Goal: Task Accomplishment & Management: Complete application form

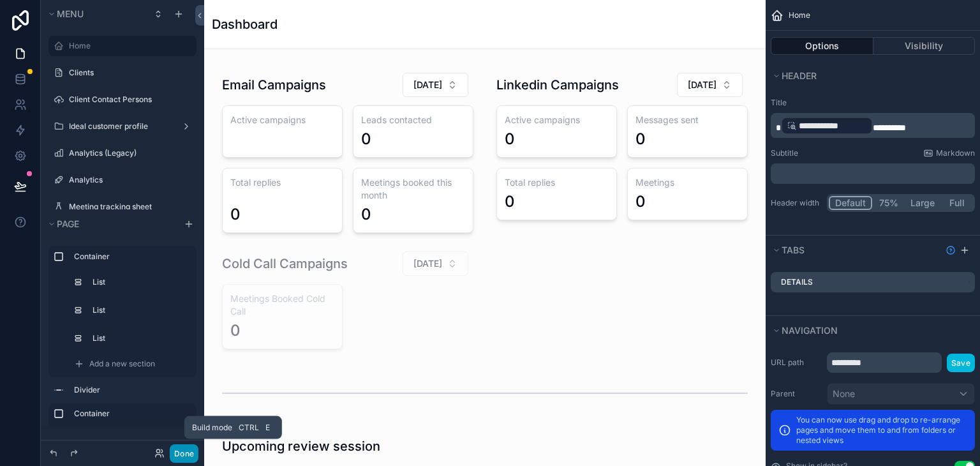
click at [186, 454] on button "Done" at bounding box center [184, 453] width 29 height 18
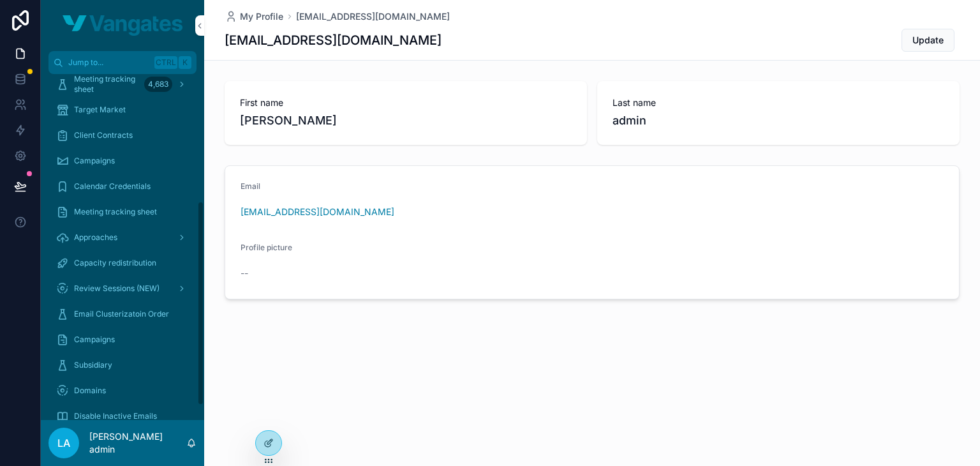
scroll to position [239, 0]
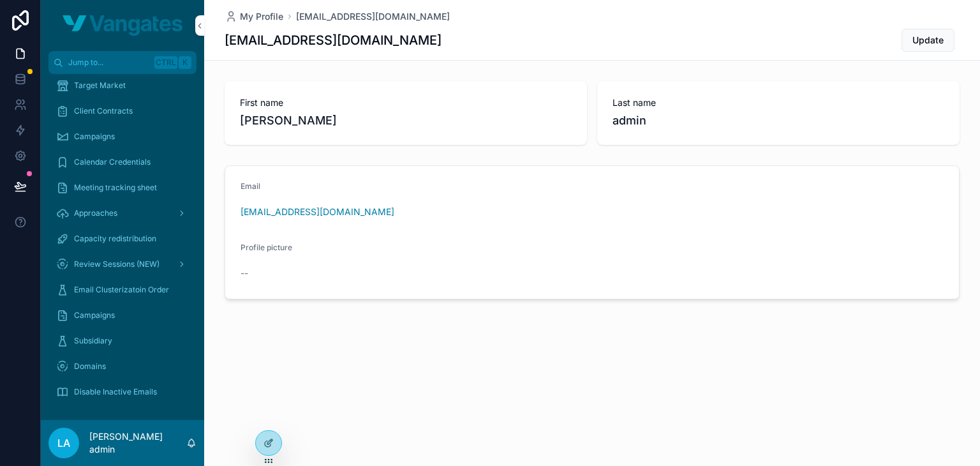
click at [109, 290] on span "Email Clusterizatoin Order" at bounding box center [121, 289] width 95 height 10
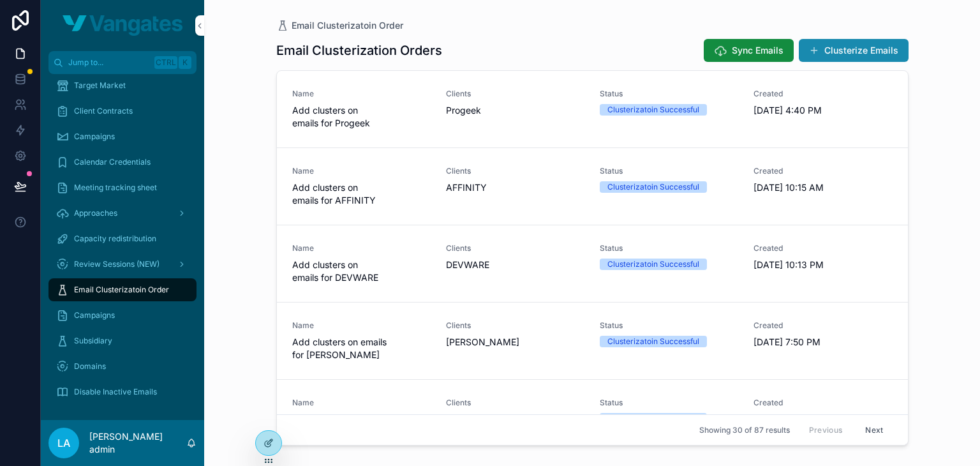
click at [867, 51] on button "Clusterize Emails" at bounding box center [854, 50] width 110 height 23
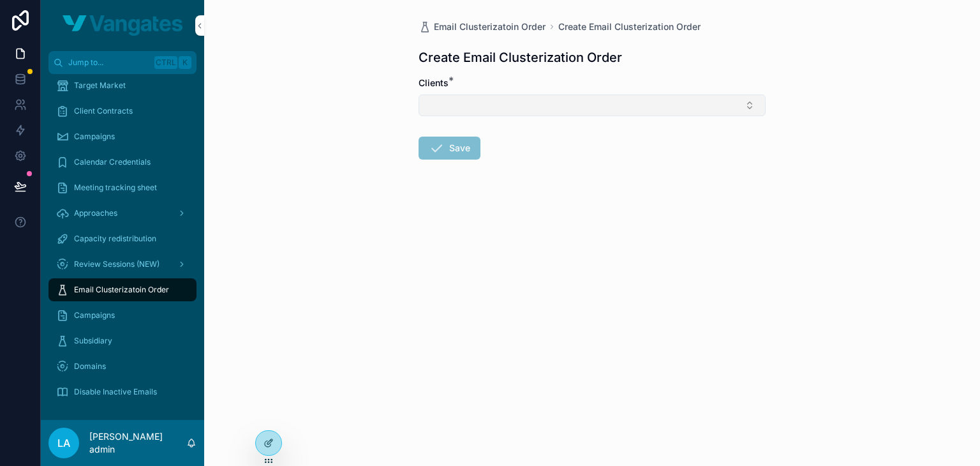
click at [712, 102] on button "Select Button" at bounding box center [591, 105] width 347 height 22
click at [572, 73] on div "Email Clusterizatoin Order Create Email Clusterization Order Create Email Clust…" at bounding box center [591, 120] width 367 height 241
